Goal: Transaction & Acquisition: Obtain resource

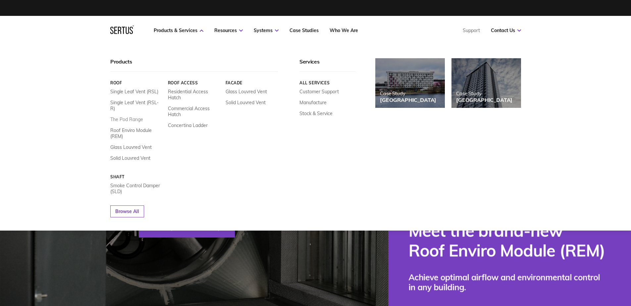
click at [124, 117] on link "The Pod Range" at bounding box center [126, 120] width 33 height 6
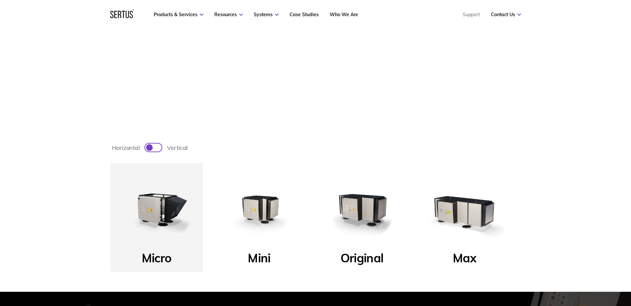
scroll to position [165, 0]
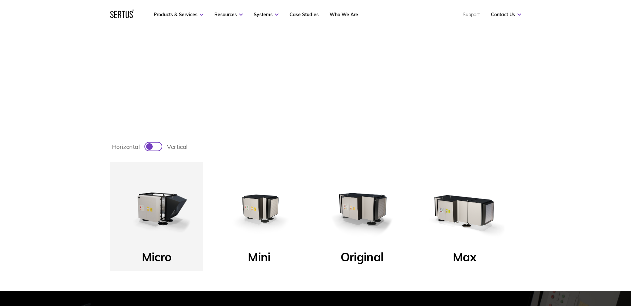
click at [366, 210] on img at bounding box center [361, 208] width 79 height 79
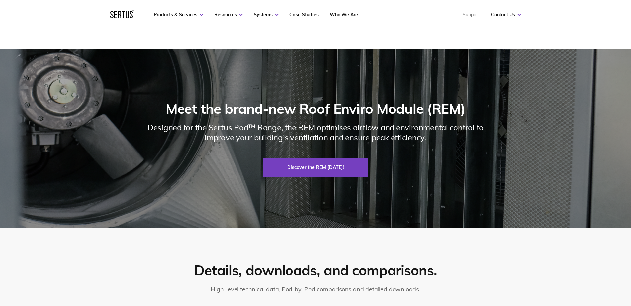
scroll to position [993, 0]
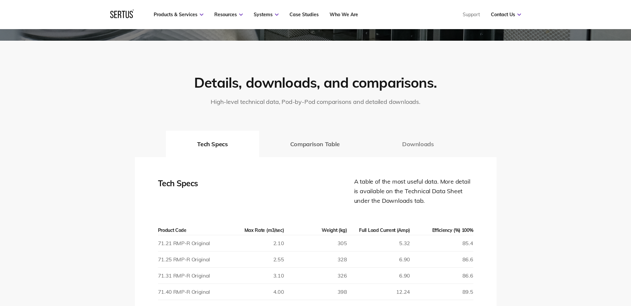
click at [417, 140] on button "Downloads" at bounding box center [418, 144] width 94 height 26
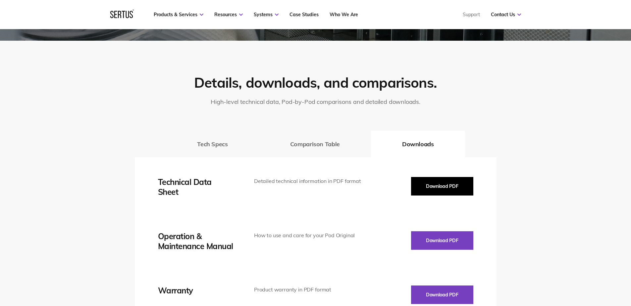
click at [440, 181] on button "Download PDF" at bounding box center [442, 186] width 62 height 19
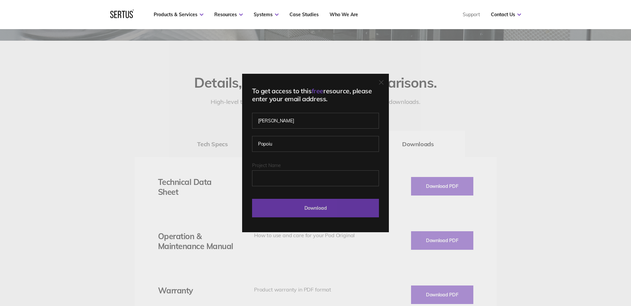
click at [333, 209] on input "Download" at bounding box center [315, 208] width 127 height 19
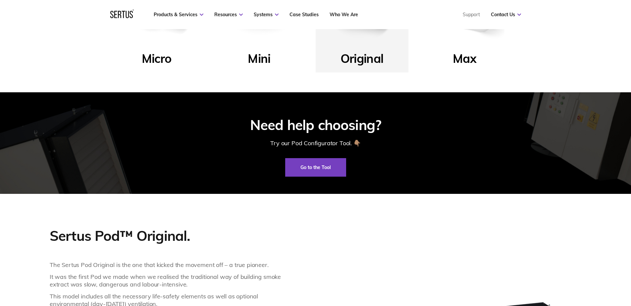
scroll to position [298, 0]
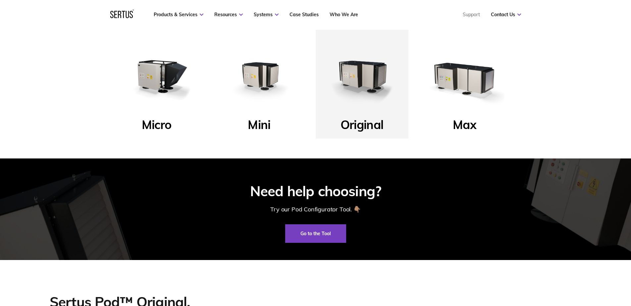
click at [278, 78] on img at bounding box center [258, 75] width 79 height 79
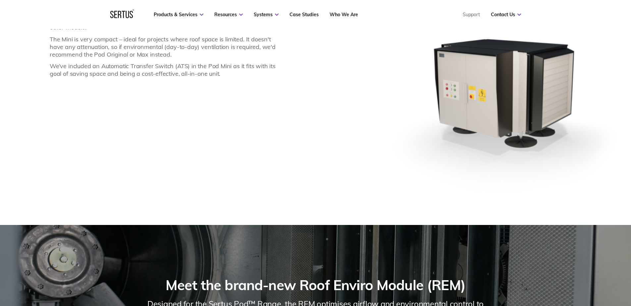
scroll to position [861, 0]
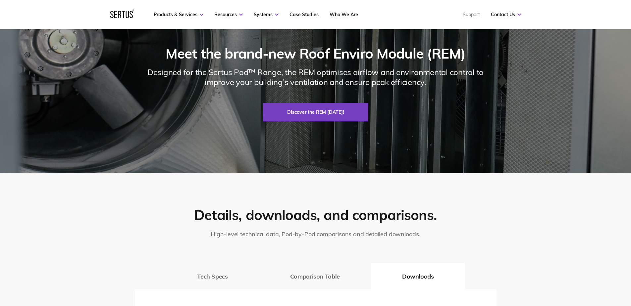
click at [412, 280] on div "Tech Specs Comparison Table Downloads" at bounding box center [315, 276] width 361 height 26
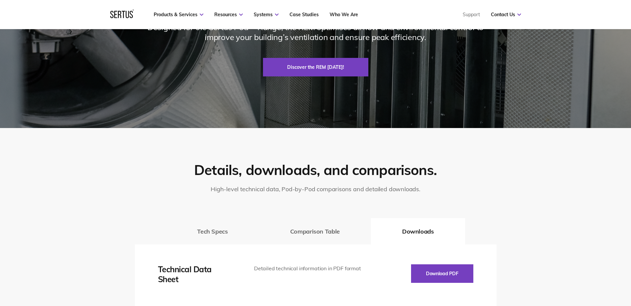
scroll to position [1059, 0]
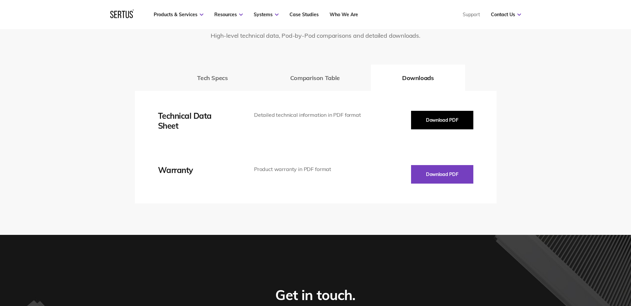
click at [436, 112] on button "Download PDF" at bounding box center [442, 120] width 62 height 19
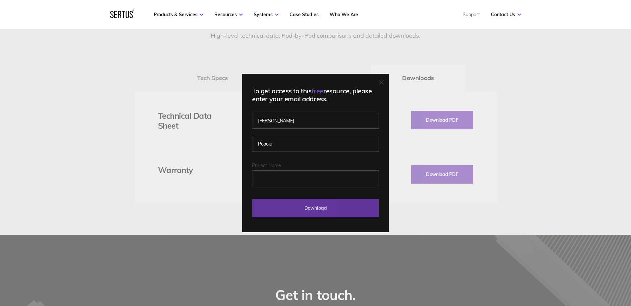
click at [345, 202] on input "Download" at bounding box center [315, 208] width 127 height 19
